Goal: Task Accomplishment & Management: Complete application form

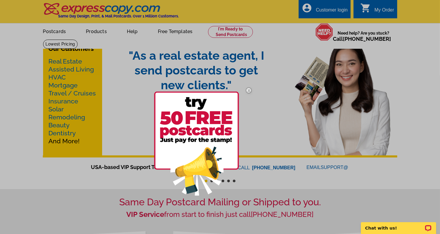
click at [190, 119] on img at bounding box center [196, 144] width 85 height 104
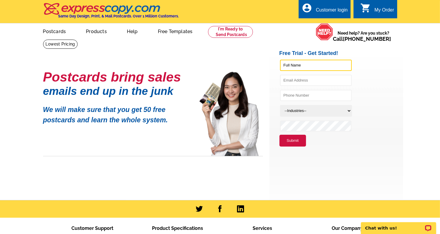
click at [295, 63] on input "text" at bounding box center [316, 65] width 72 height 11
click at [295, 63] on input "[PERSON_NAME]" at bounding box center [316, 65] width 72 height 11
type input "[PERSON_NAME]"
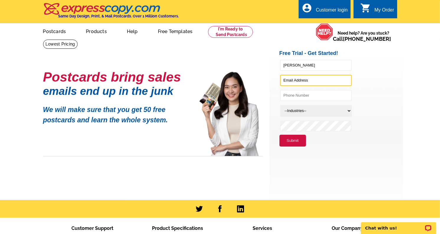
click at [317, 79] on input "text" at bounding box center [316, 80] width 72 height 11
type input "[PERSON_NAME][EMAIL_ADDRESS][DOMAIN_NAME]"
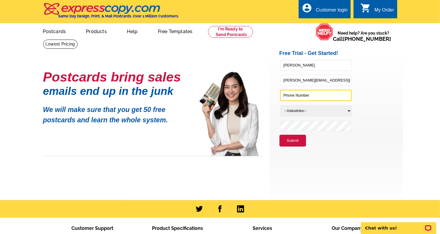
click at [323, 91] on input "text" at bounding box center [316, 95] width 72 height 11
type input "[PHONE_NUMBER]"
click at [317, 112] on select "--Industries-- Residential Real Estate Accounting Agriculture Architecture Arts…" at bounding box center [316, 111] width 72 height 12
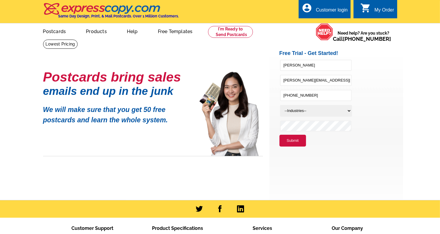
select select "785"
click at [280, 105] on select "--Industries-- Residential Real Estate Accounting Agriculture Architecture Arts…" at bounding box center [316, 111] width 72 height 12
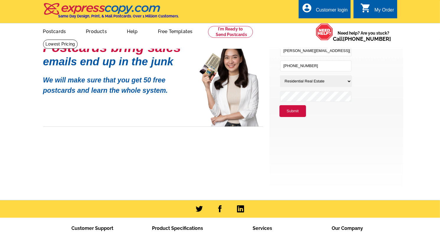
click at [265, 93] on div "Postcards bring sales emails end up in the junk We will make sure that you get …" at bounding box center [200, 61] width 137 height 90
click at [294, 107] on button "Submit" at bounding box center [293, 111] width 27 height 12
